Goal: Transaction & Acquisition: Purchase product/service

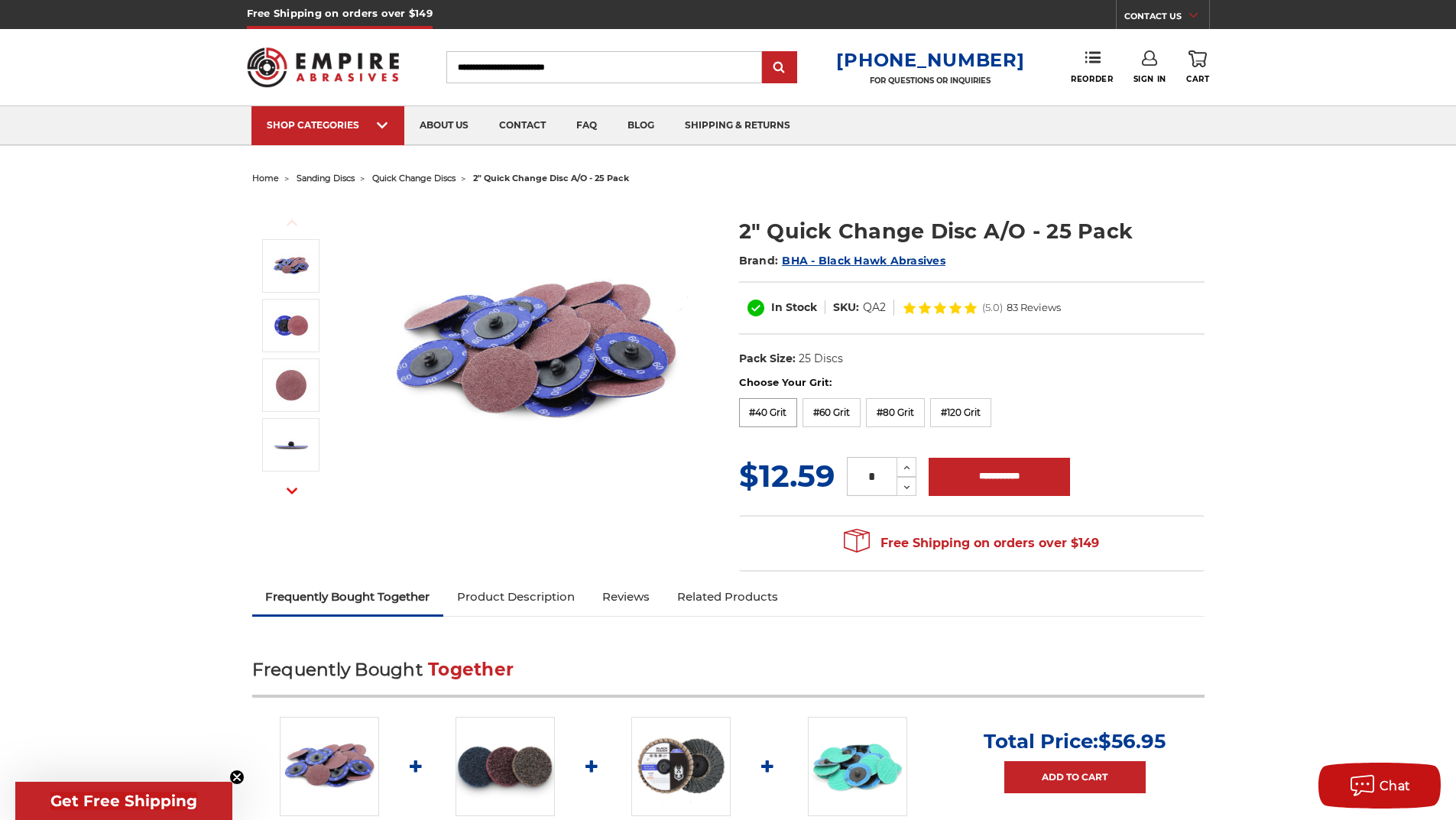
click at [768, 410] on label "#40 Grit" at bounding box center [769, 413] width 59 height 29
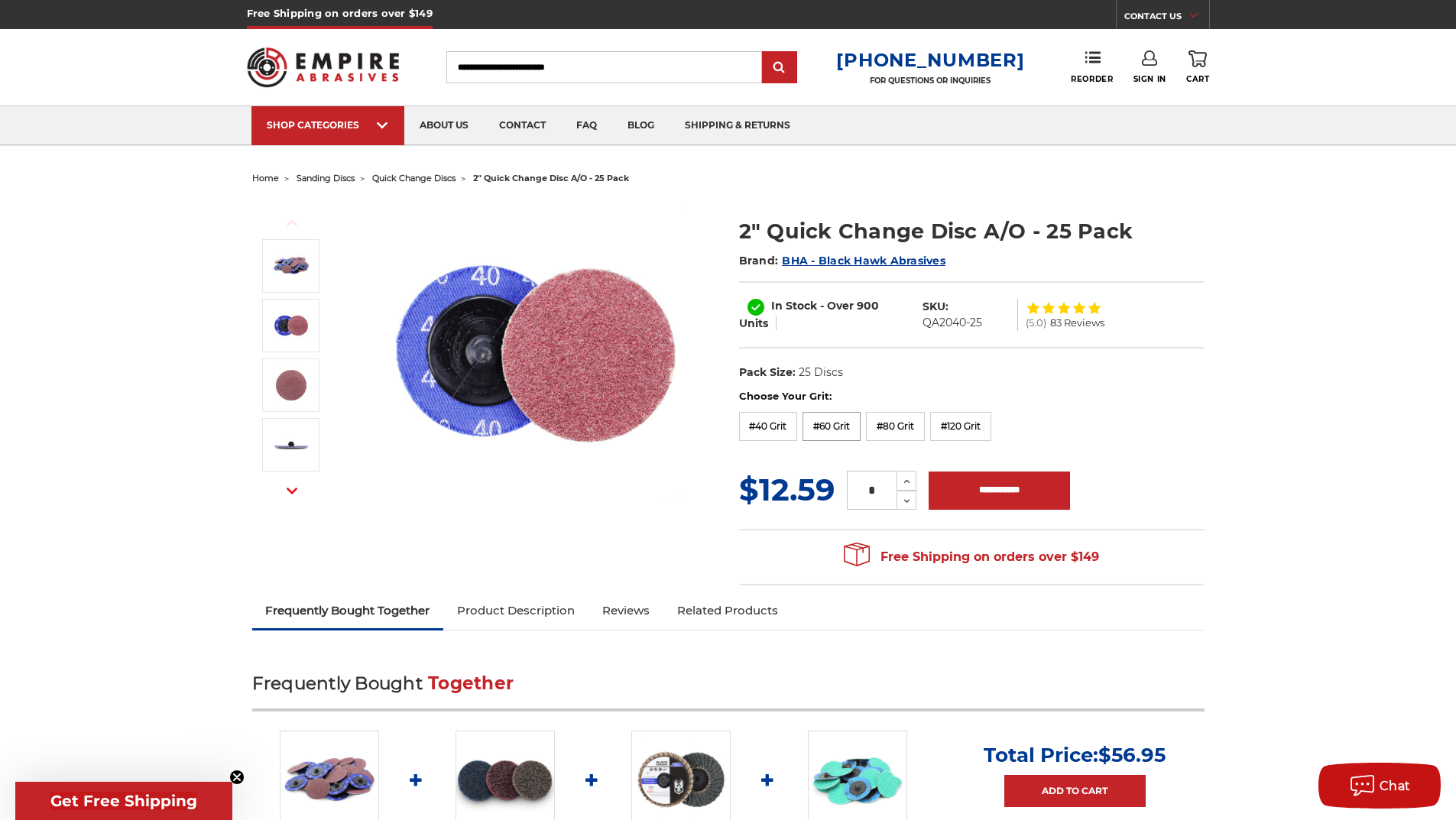
click at [837, 434] on label "#60 Grit" at bounding box center [831, 426] width 58 height 29
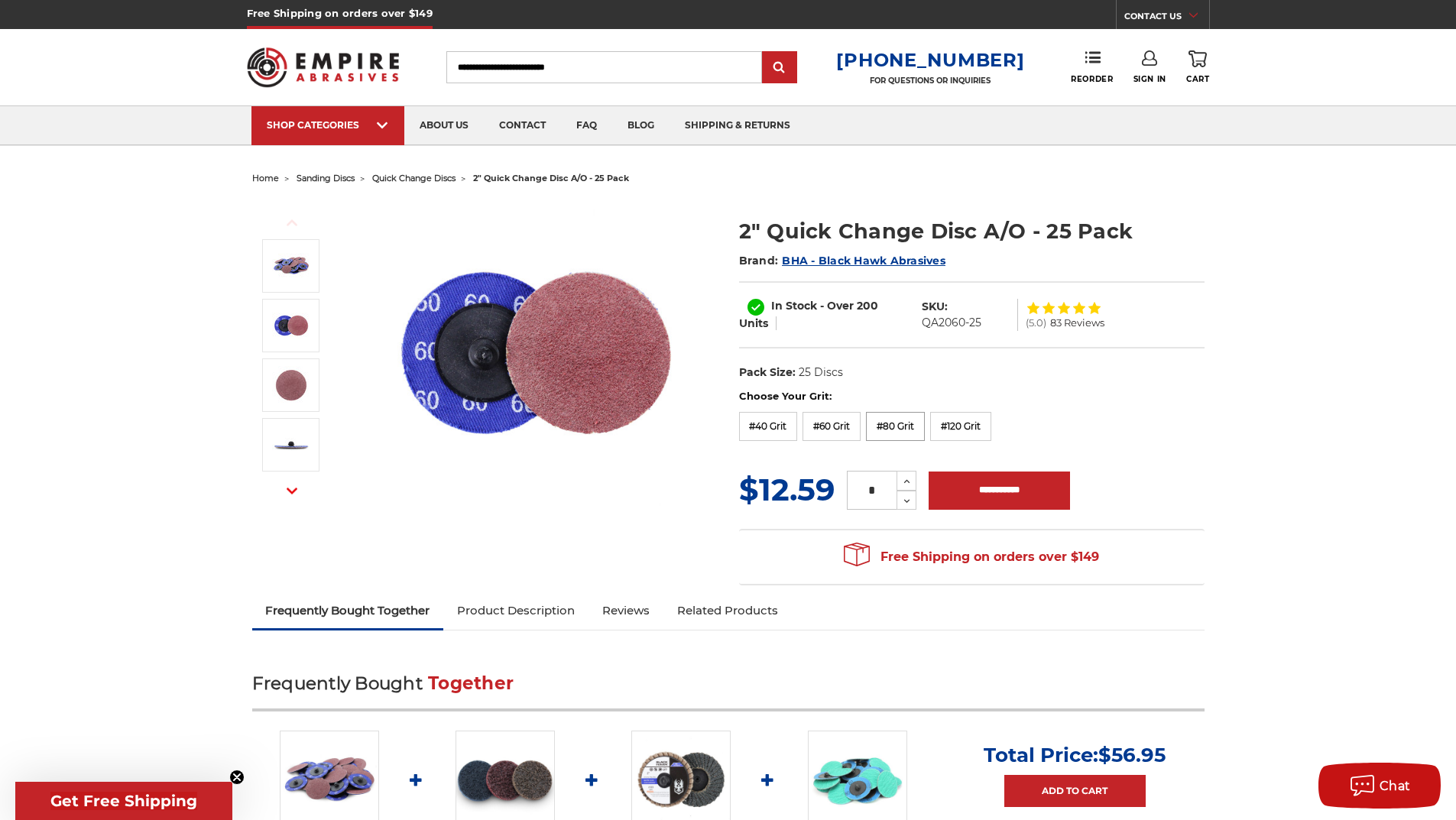
click at [900, 426] on label "#80 Grit" at bounding box center [896, 426] width 59 height 29
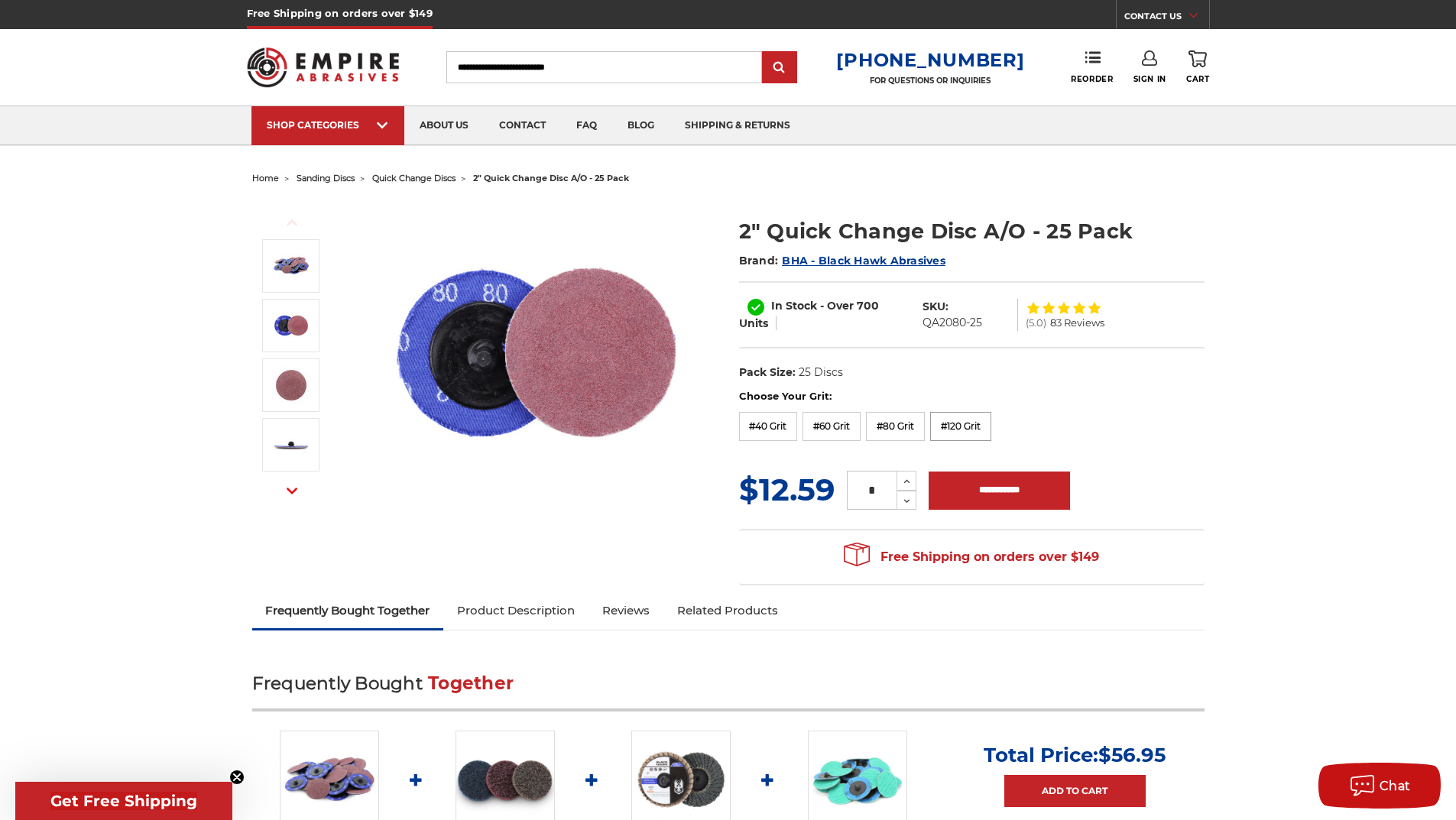
click at [950, 419] on label "#120 Grit" at bounding box center [961, 426] width 62 height 29
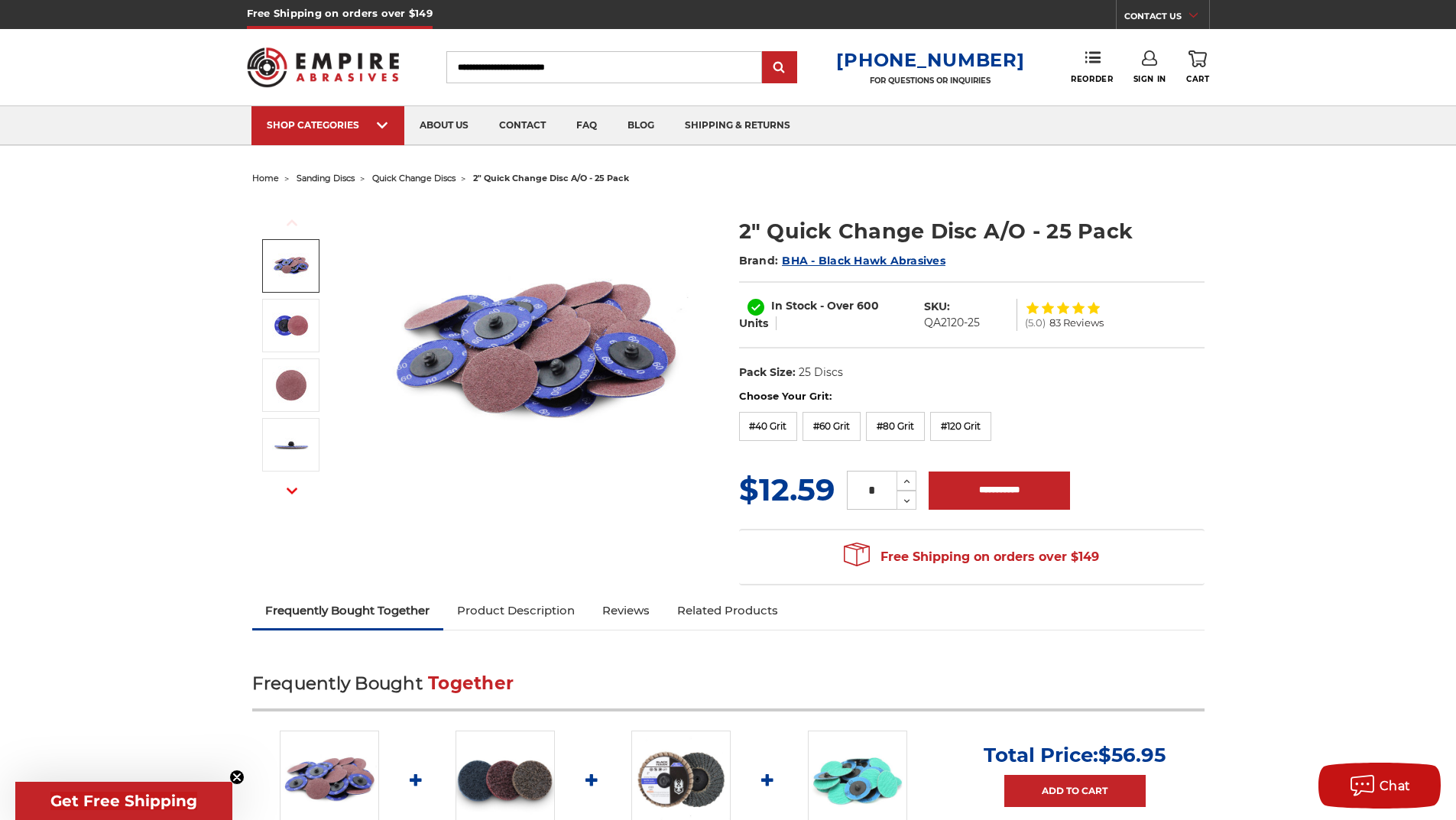
click at [290, 265] on img at bounding box center [291, 266] width 38 height 38
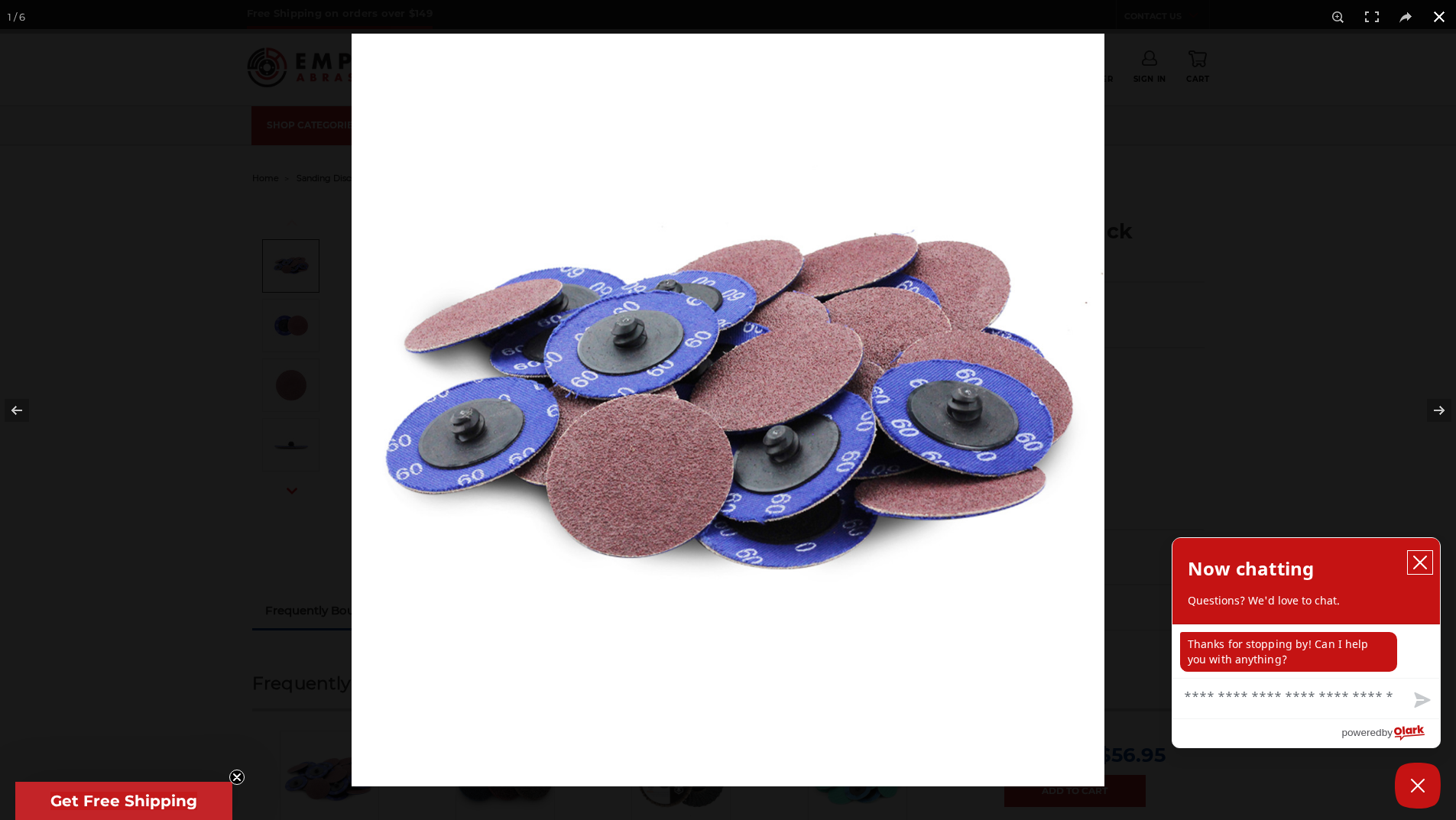
click at [1423, 560] on icon "close chatbox" at bounding box center [1420, 562] width 15 height 15
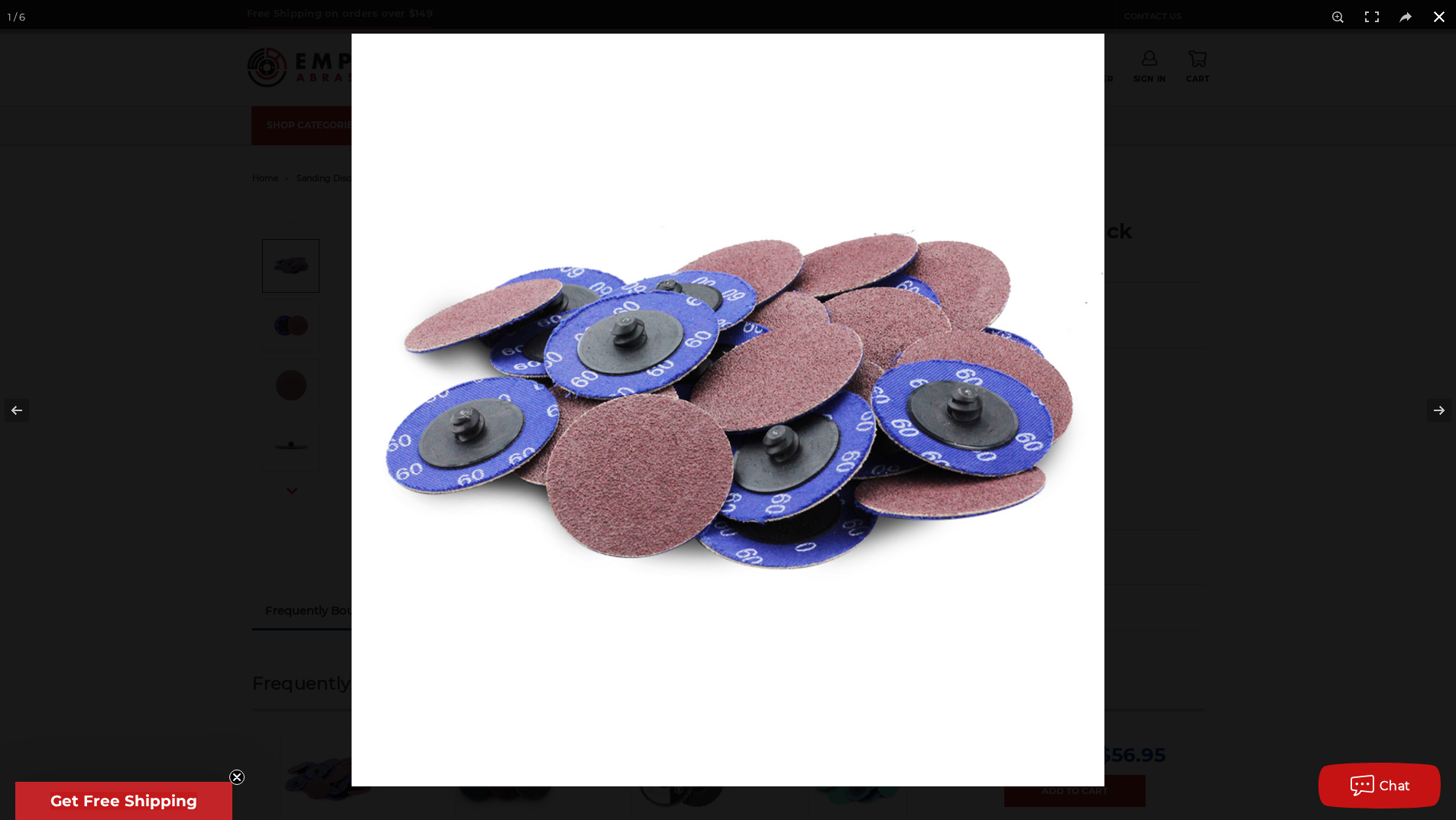
click at [1435, 18] on button at bounding box center [1440, 17] width 34 height 34
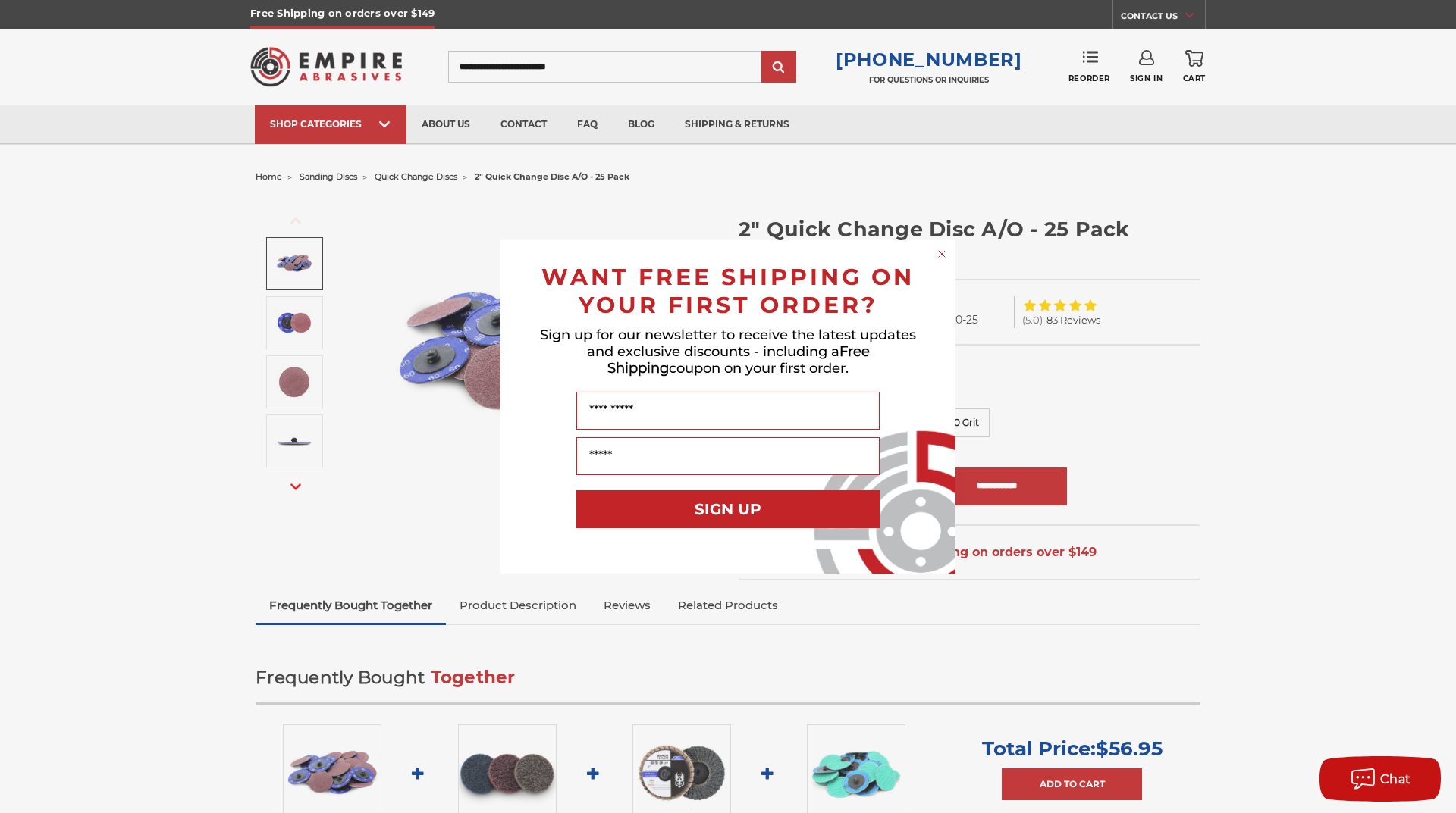
click at [937, 253] on circle "Close dialog" at bounding box center [942, 253] width 14 height 14
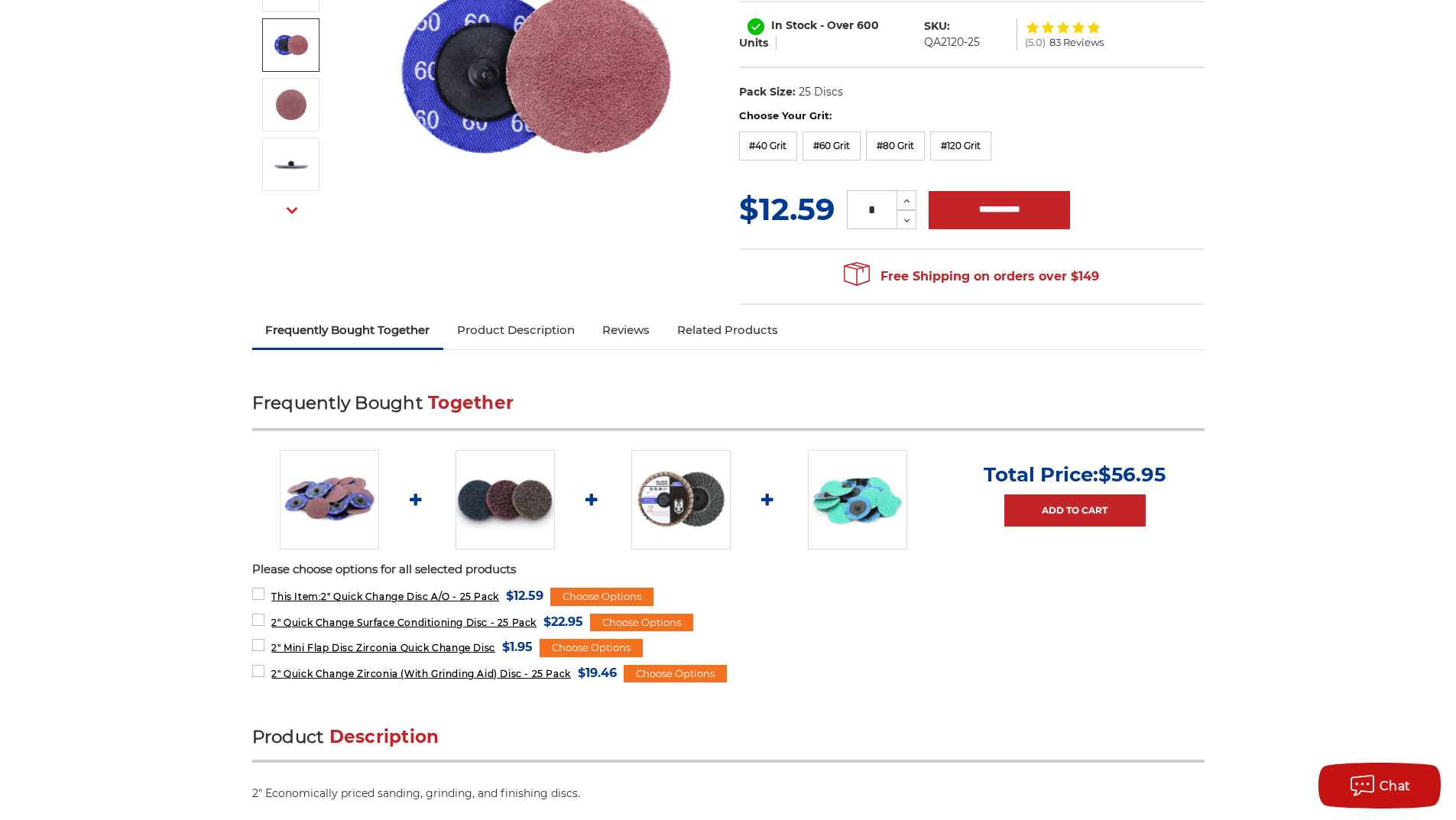
scroll to position [458, 0]
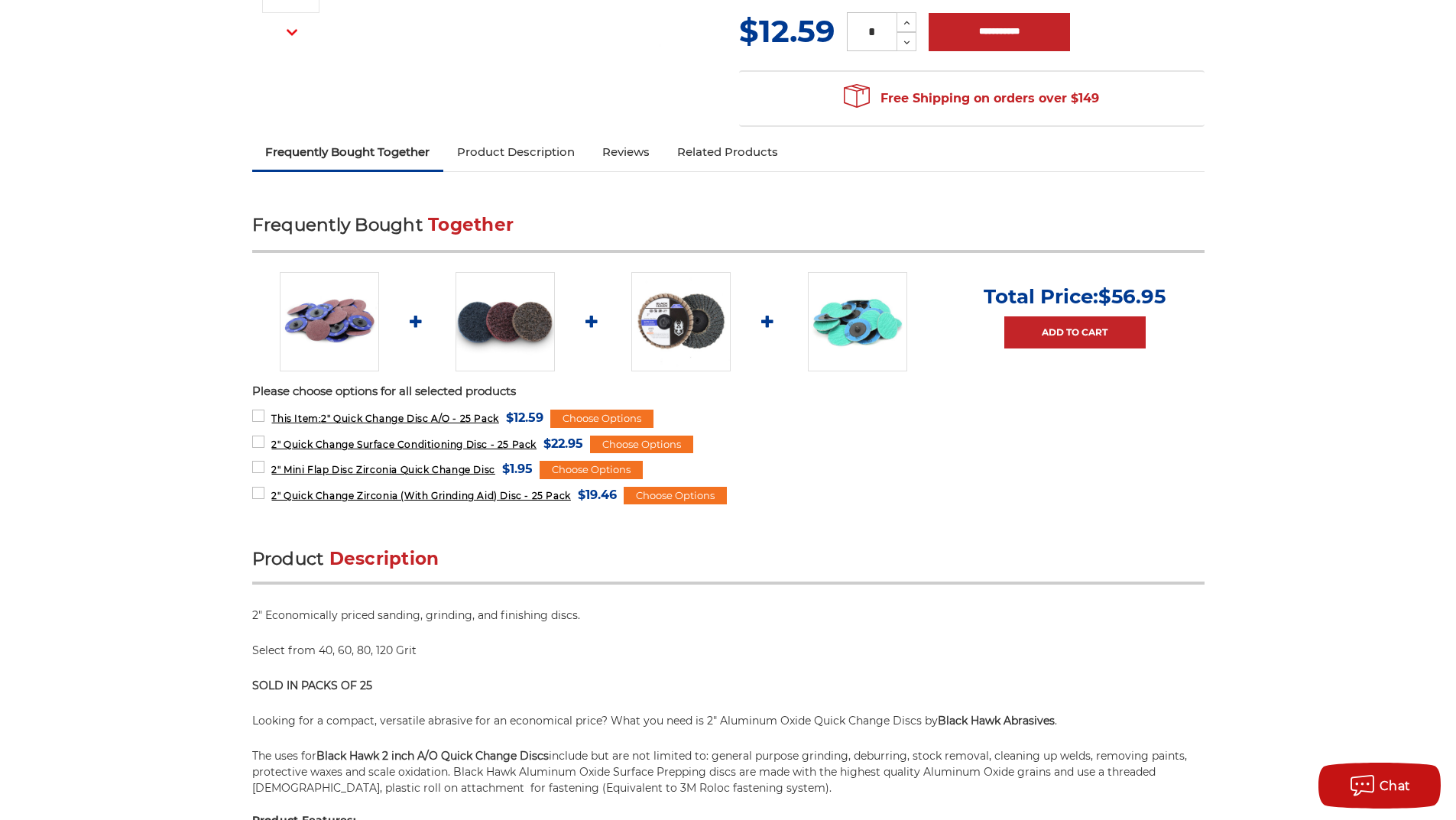
click at [529, 316] on img at bounding box center [505, 321] width 99 height 99
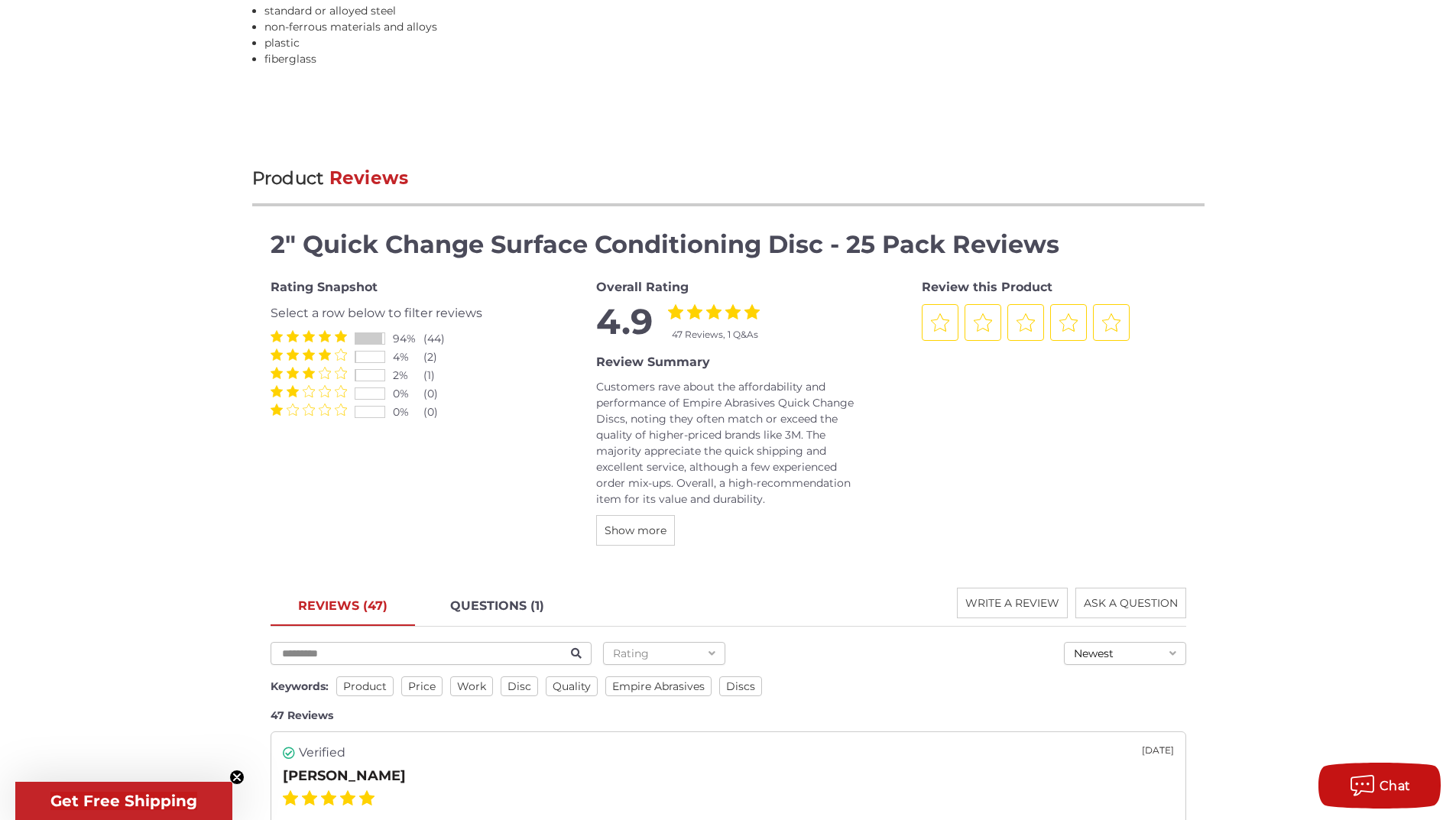
scroll to position [2064, 0]
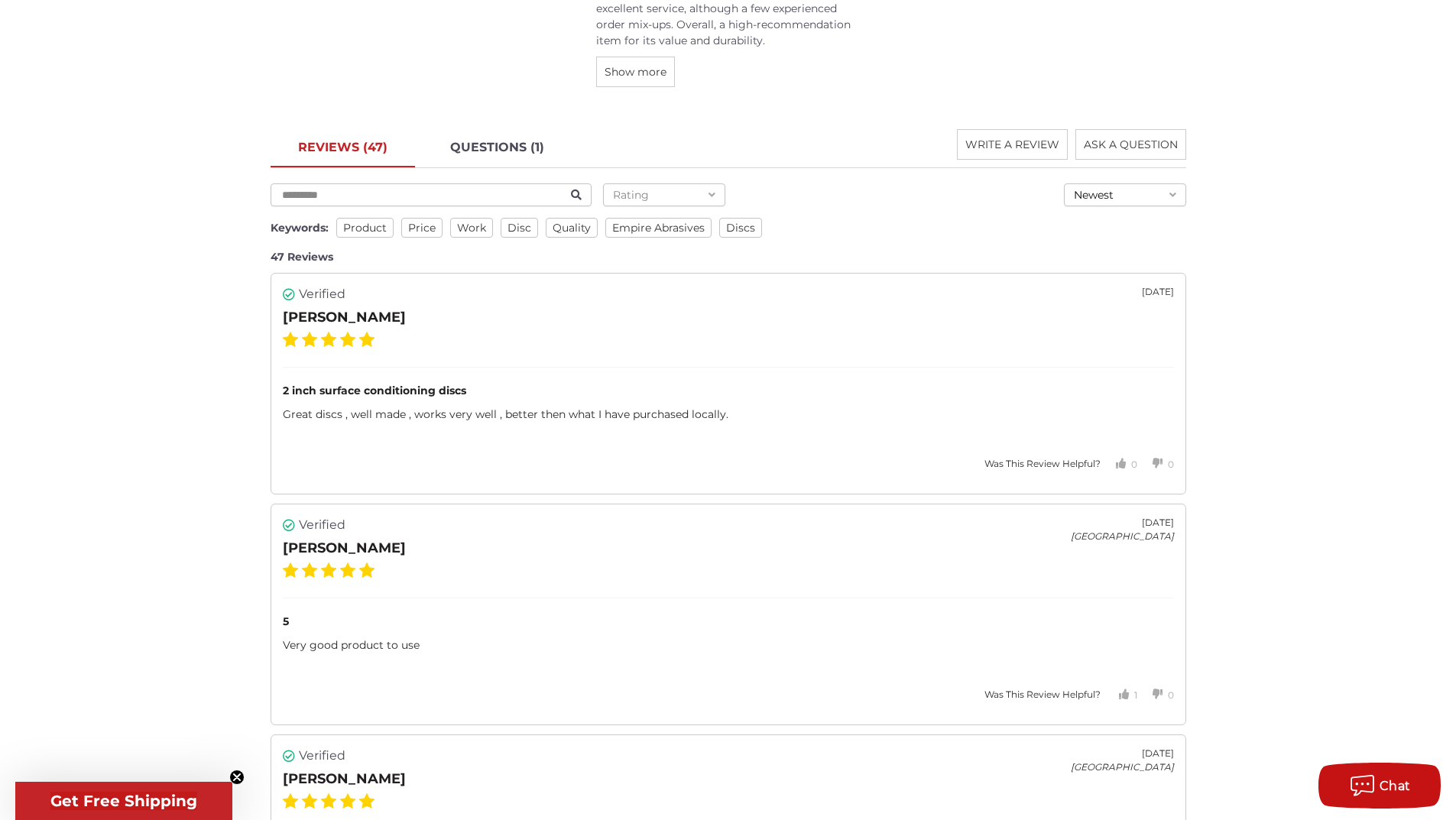
drag, startPoint x: 157, startPoint y: 389, endPoint x: 150, endPoint y: 353, distance: 36.7
click at [150, 353] on div "home non-woven abrasives surface conditioning products 2" quick change surface …" at bounding box center [728, 564] width 1456 height 4922
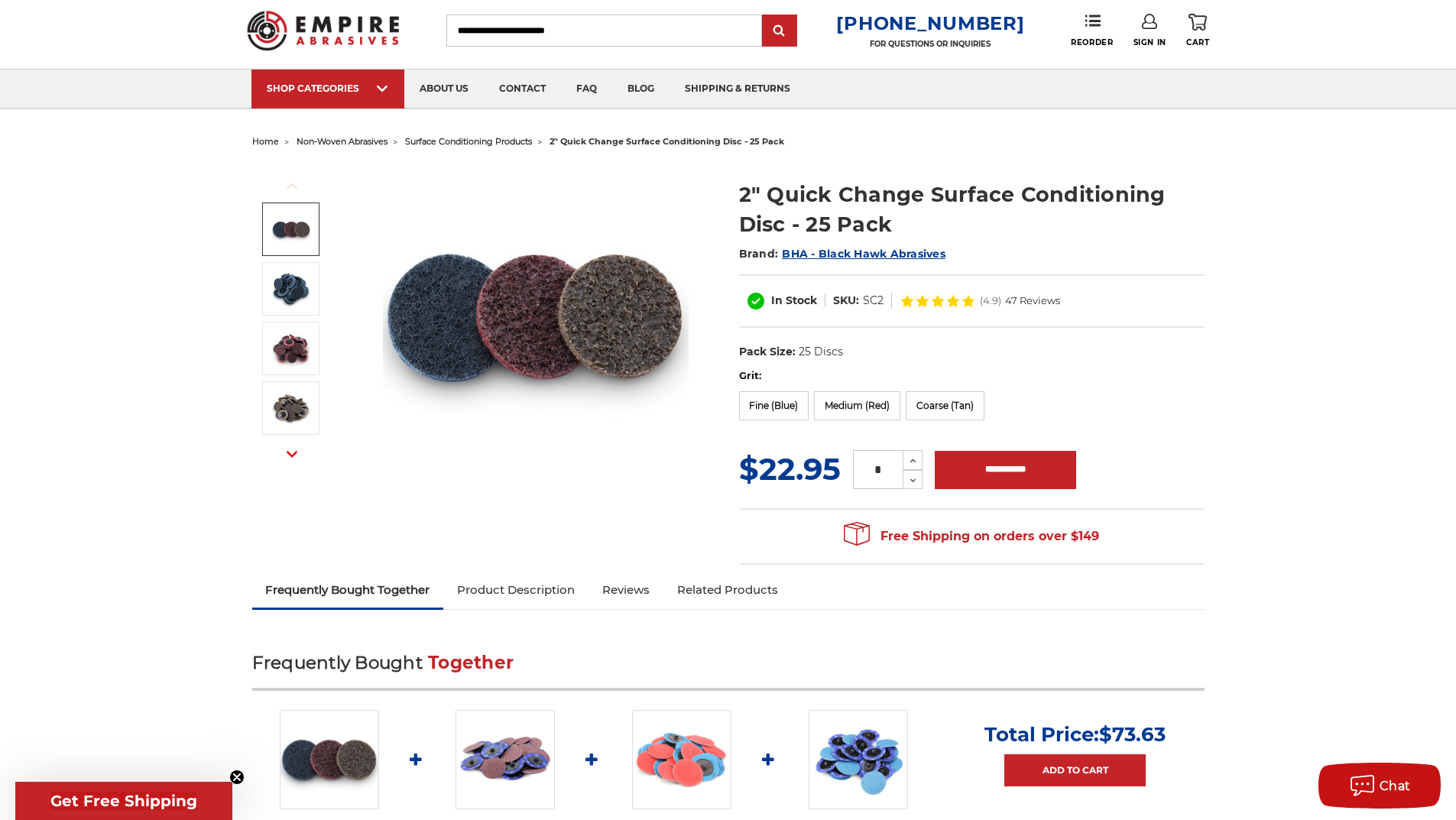
scroll to position [0, 0]
